Goal: Task Accomplishment & Management: Complete application form

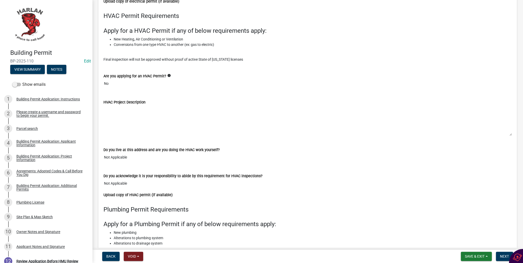
scroll to position [1495, 0]
click at [22, 157] on div "Building Permit Application: Project Information" at bounding box center [50, 157] width 68 height 7
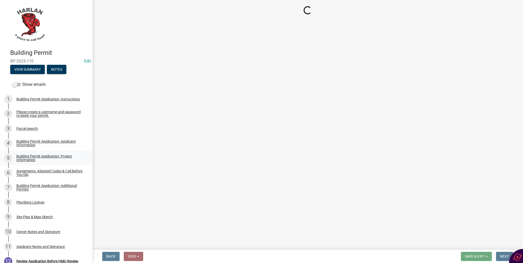
select select "57c12fbf-2104-401b-a871-4062d0a56bab"
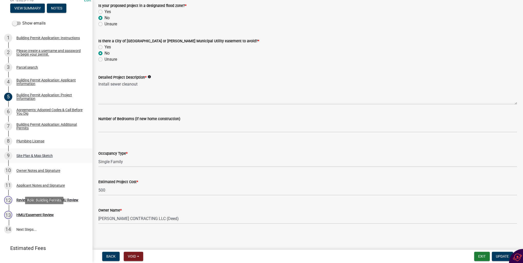
scroll to position [61, 0]
click at [25, 202] on div "Review Application Before HMU Review" at bounding box center [47, 200] width 62 height 4
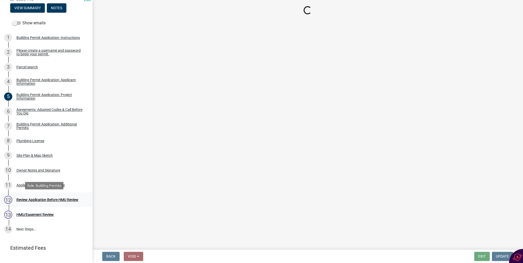
scroll to position [0, 0]
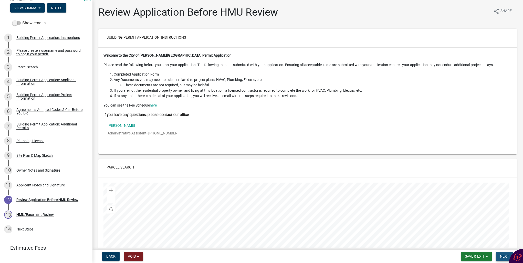
click at [504, 256] on span "Next" at bounding box center [504, 256] width 9 height 4
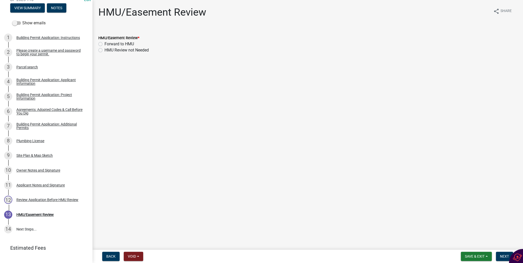
click at [104, 50] on label "HMU Review not Needed" at bounding box center [126, 50] width 44 height 6
click at [104, 50] on input "HMU Review not Needed" at bounding box center [105, 48] width 3 height 3
radio input "true"
click at [503, 256] on span "Next" at bounding box center [504, 256] width 9 height 4
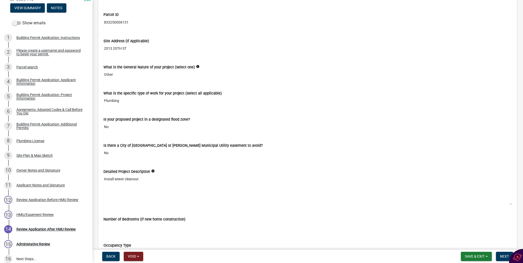
scroll to position [778, 0]
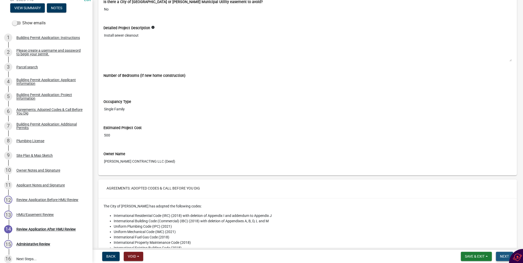
click at [502, 259] on button "Next" at bounding box center [504, 256] width 17 height 9
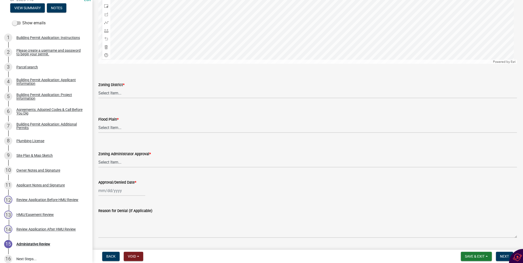
scroll to position [307, 0]
click at [111, 92] on select "Select Item... A-1 Agricultural B-1 Retail Business B-2 General Business B-3 Hi…" at bounding box center [307, 93] width 418 height 10
click at [98, 88] on select "Select Item... A-1 Agricultural B-1 Retail Business B-2 General Business B-3 Hi…" at bounding box center [307, 93] width 418 height 10
select select "a23ed524-6161-4e6e-ae10-aeffccd21043"
click at [108, 126] on select "Select Item... No Yes 100 Year Yes 500 Year" at bounding box center [307, 127] width 418 height 10
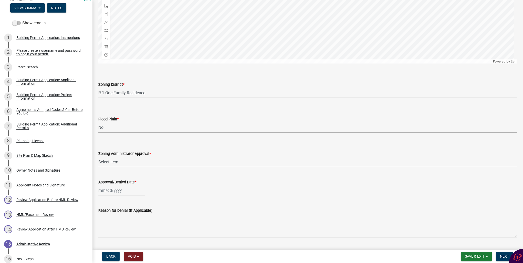
click at [98, 122] on select "Select Item... No Yes 100 Year Yes 500 Year" at bounding box center [307, 127] width 418 height 10
select select "50d3382b-18dd-4311-9a34-98b71270ef49"
click at [111, 163] on select "Select Item... Approved Denied Pending Board of Adjustment Approval" at bounding box center [307, 162] width 418 height 10
click at [98, 157] on select "Select Item... Approved Denied Pending Board of Adjustment Approval" at bounding box center [307, 162] width 418 height 10
select select "3a3761ad-bb9f-4947-9688-d1705314667d"
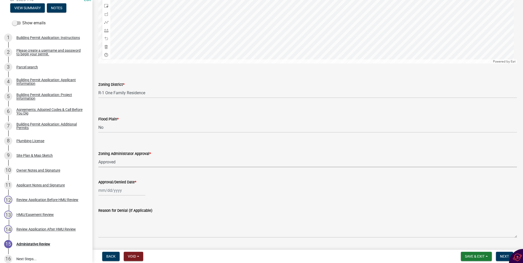
select select "9"
select select "2025"
click at [111, 192] on div "[PERSON_NAME] Feb Mar Apr [PERSON_NAME][DATE] Oct Nov [DATE] 1526 1527 1528 152…" at bounding box center [121, 190] width 47 height 10
click at [129, 154] on div "18" at bounding box center [128, 155] width 8 height 8
type input "[DATE]"
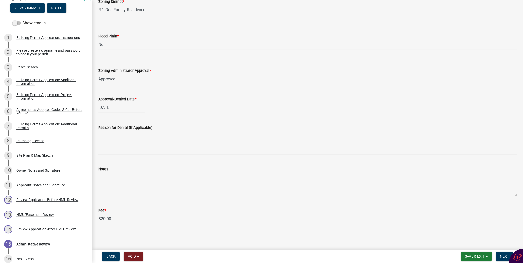
scroll to position [390, 0]
click at [503, 255] on span "Next" at bounding box center [504, 256] width 9 height 4
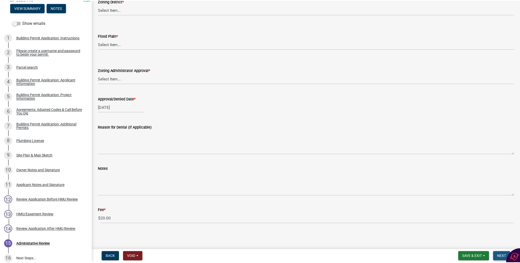
scroll to position [0, 0]
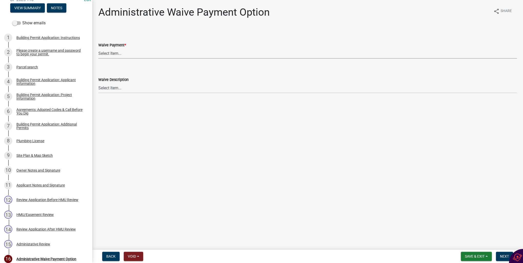
click at [106, 55] on select "Select Item... Yes No" at bounding box center [307, 53] width 418 height 10
click at [98, 48] on select "Select Item... Yes No" at bounding box center [307, 53] width 418 height 10
select select "7298562d-80e2-4015-9188-174ec1b44f73"
click at [499, 257] on button "Next" at bounding box center [504, 256] width 17 height 9
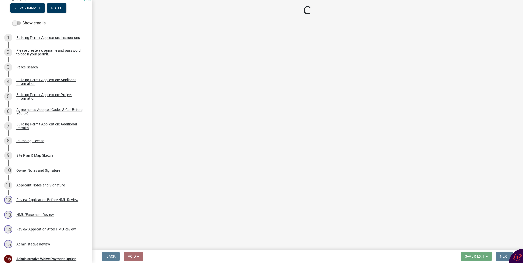
select select "3: 3"
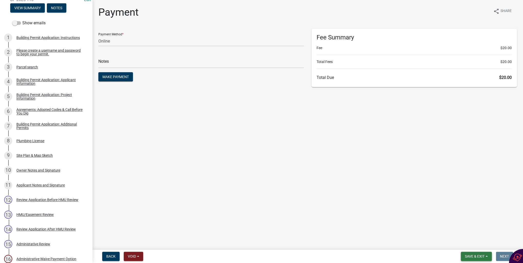
click at [475, 256] on span "Save & Exit" at bounding box center [475, 256] width 20 height 4
click at [462, 244] on button "Save & Exit" at bounding box center [471, 243] width 41 height 12
